Goal: Browse casually: Explore the website without a specific task or goal

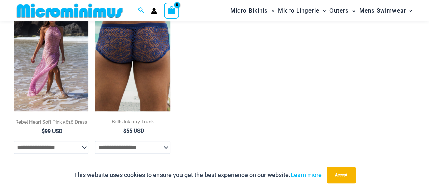
scroll to position [62, 0]
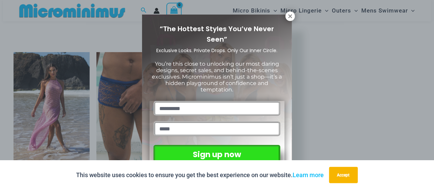
click at [317, 72] on div "“The Hottest Styles You’ve Never Seen” Exclusive Looks. Private Drops. Only Our…" at bounding box center [217, 95] width 434 height 190
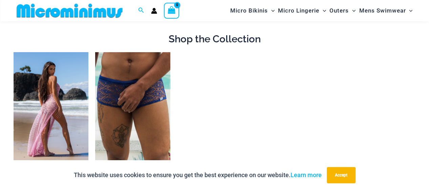
click at [61, 110] on img at bounding box center [51, 108] width 75 height 112
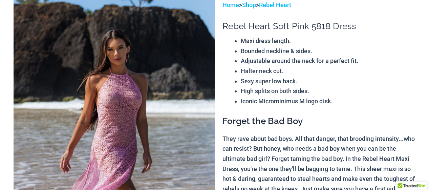
scroll to position [68, 0]
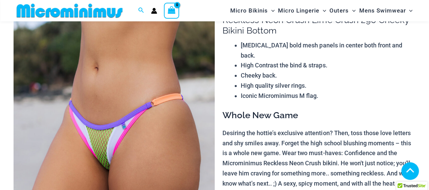
scroll to position [643, 0]
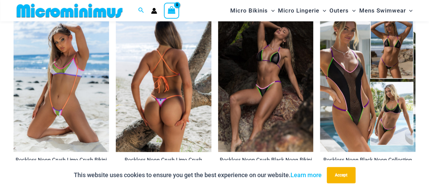
click at [153, 88] on img at bounding box center [163, 80] width 95 height 143
click at [169, 94] on img at bounding box center [163, 80] width 95 height 143
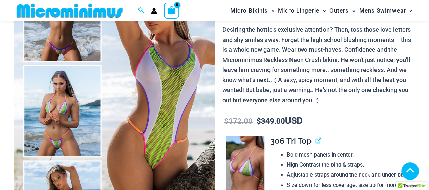
scroll to position [231, 0]
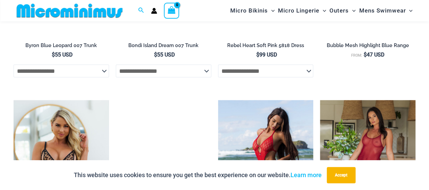
scroll to position [2058, 0]
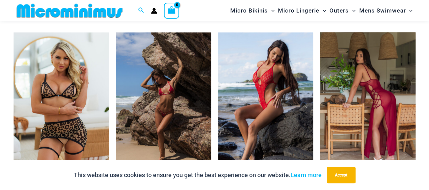
click at [354, 85] on img at bounding box center [367, 103] width 95 height 143
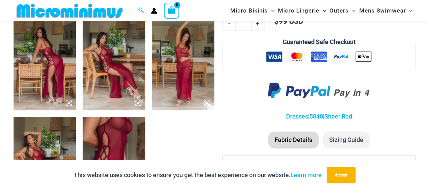
scroll to position [305, 0]
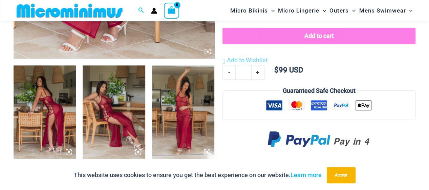
click at [181, 119] on img at bounding box center [183, 112] width 62 height 94
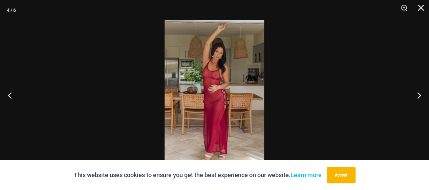
click at [215, 98] on img at bounding box center [213, 94] width 99 height 149
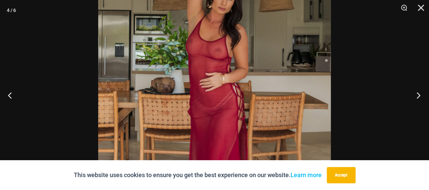
click at [418, 96] on button "Next" at bounding box center [415, 95] width 25 height 34
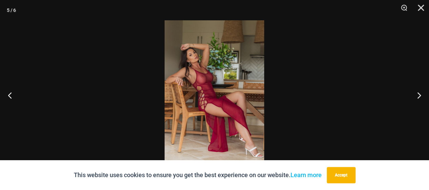
click at [203, 102] on img at bounding box center [213, 94] width 99 height 149
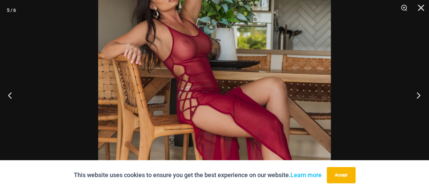
click at [419, 94] on button "Next" at bounding box center [415, 95] width 25 height 34
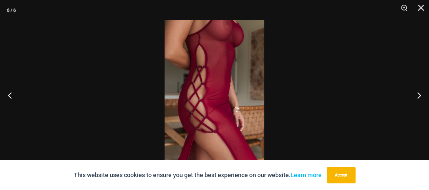
click at [213, 105] on img at bounding box center [213, 94] width 99 height 149
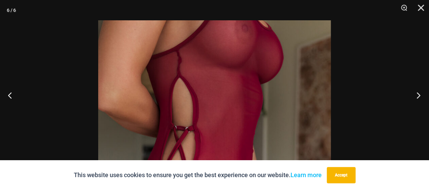
click at [417, 95] on button "Next" at bounding box center [415, 95] width 25 height 34
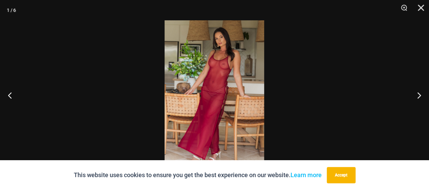
click at [227, 89] on img at bounding box center [213, 94] width 99 height 149
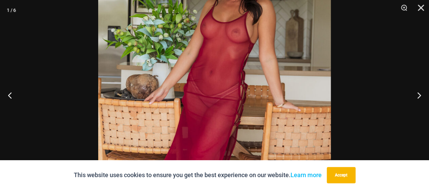
click at [238, 27] on img at bounding box center [214, 103] width 232 height 348
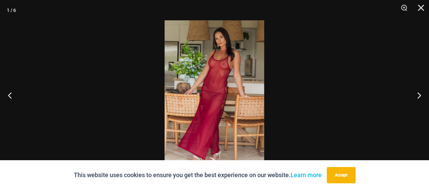
click at [222, 35] on img at bounding box center [213, 94] width 99 height 149
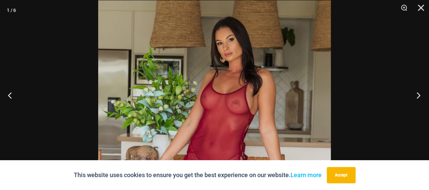
click at [422, 96] on button "Next" at bounding box center [415, 95] width 25 height 34
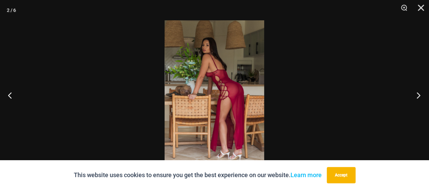
click at [422, 96] on button "Next" at bounding box center [415, 95] width 25 height 34
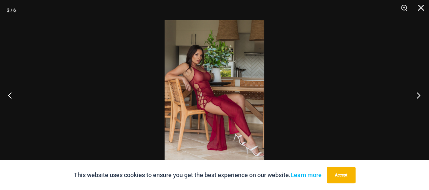
click at [422, 96] on button "Next" at bounding box center [415, 95] width 25 height 34
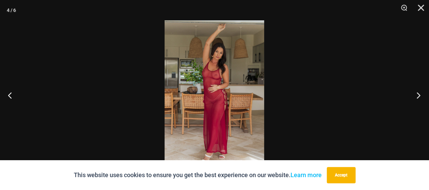
click at [422, 96] on button "Next" at bounding box center [415, 95] width 25 height 34
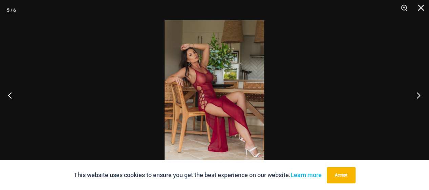
click at [421, 96] on button "Next" at bounding box center [415, 95] width 25 height 34
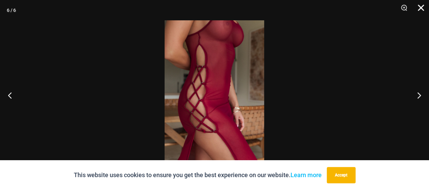
click at [421, 8] on button "Close" at bounding box center [418, 10] width 17 height 20
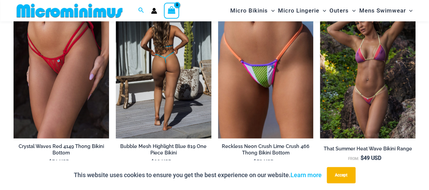
scroll to position [1015, 0]
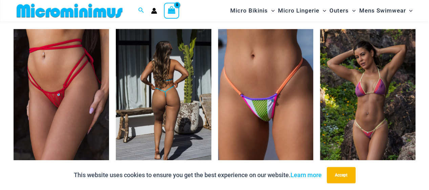
click at [177, 91] on img at bounding box center [163, 100] width 95 height 143
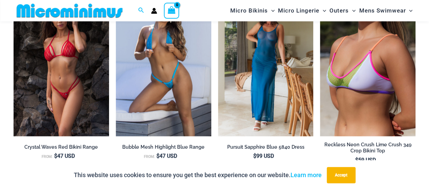
scroll to position [1787, 0]
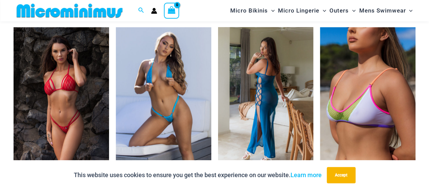
click at [258, 100] on img at bounding box center [265, 98] width 95 height 143
click at [266, 105] on img at bounding box center [265, 98] width 95 height 143
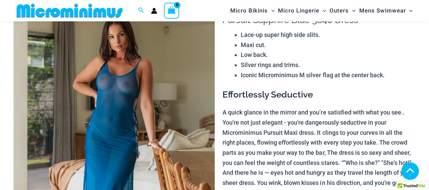
scroll to position [338, 0]
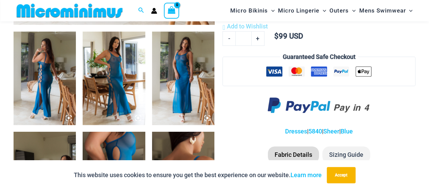
click at [185, 77] on img at bounding box center [183, 78] width 62 height 94
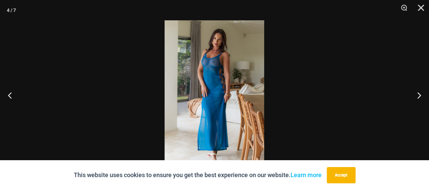
click at [223, 93] on img at bounding box center [213, 94] width 99 height 149
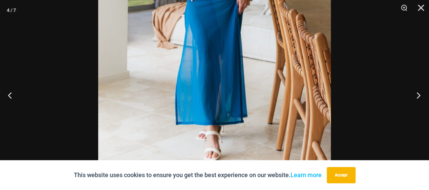
click at [416, 92] on button "Next" at bounding box center [415, 95] width 25 height 34
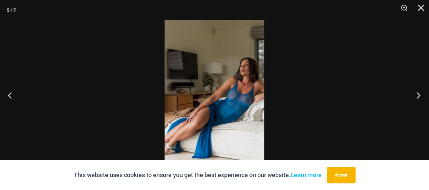
click at [417, 92] on button "Next" at bounding box center [415, 95] width 25 height 34
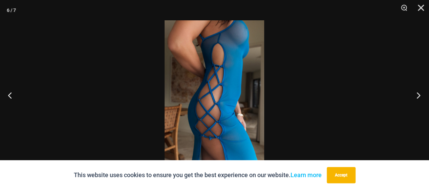
click at [417, 92] on button "Next" at bounding box center [415, 95] width 25 height 34
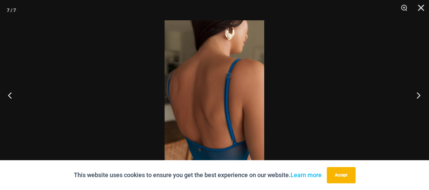
click at [417, 92] on button "Next" at bounding box center [415, 95] width 25 height 34
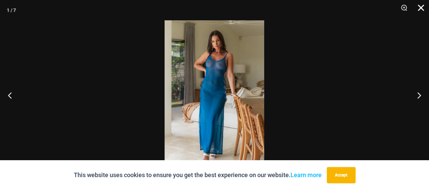
click at [423, 5] on button "Close" at bounding box center [418, 10] width 17 height 20
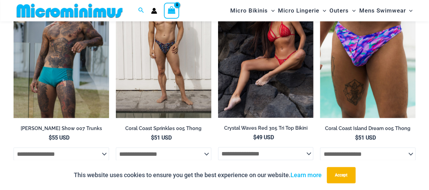
scroll to position [643, 0]
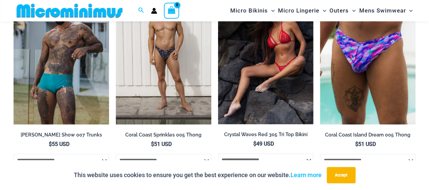
click at [279, 58] on img at bounding box center [265, 52] width 95 height 143
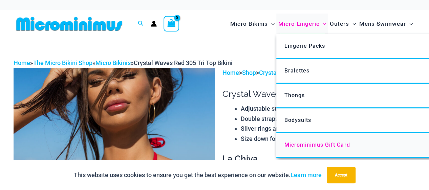
click at [310, 140] on link "Microminimus Gift Card" at bounding box center [376, 145] width 201 height 25
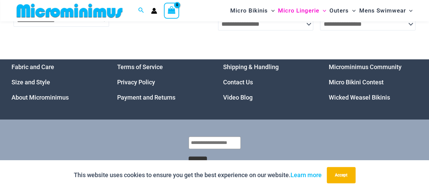
scroll to position [1415, 0]
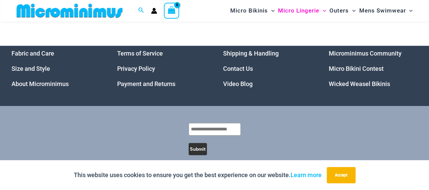
click at [62, 87] on link "About Microminimus" at bounding box center [40, 83] width 57 height 7
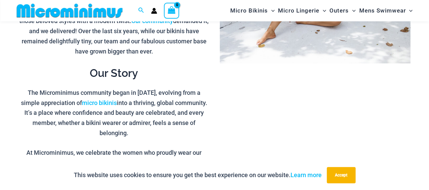
scroll to position [95, 0]
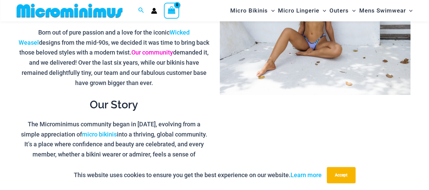
click at [148, 53] on link "Our community" at bounding box center [152, 52] width 42 height 7
